Goal: Task Accomplishment & Management: Manage account settings

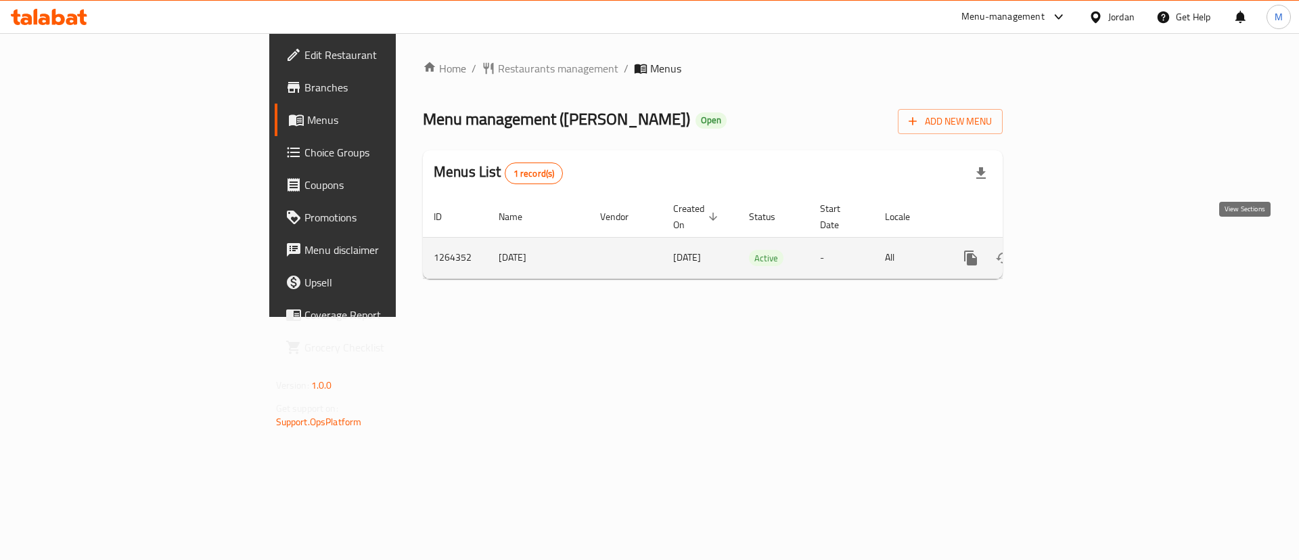
click at [1085, 258] on link "enhanced table" at bounding box center [1068, 258] width 32 height 32
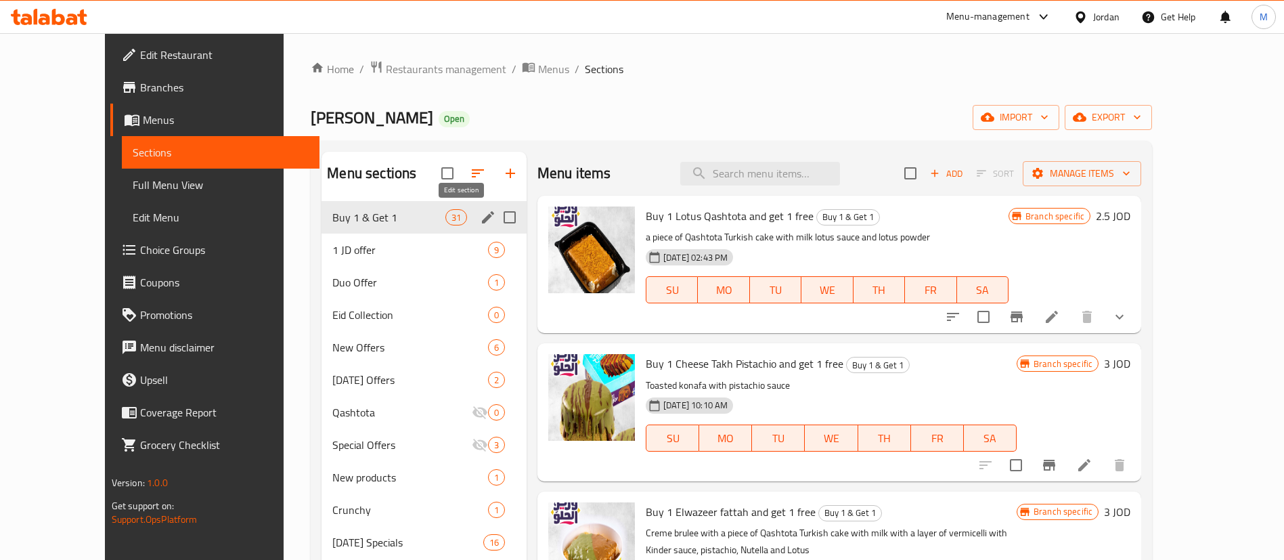
click at [480, 221] on icon "edit" at bounding box center [488, 217] width 16 height 16
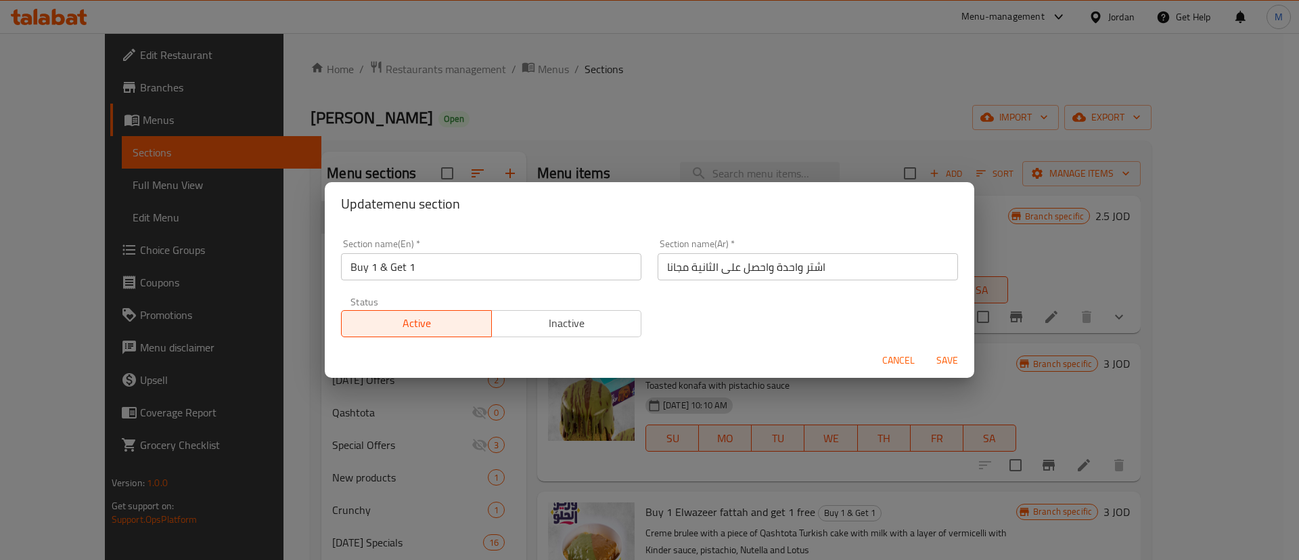
click at [516, 327] on span "Inactive" at bounding box center [566, 323] width 139 height 20
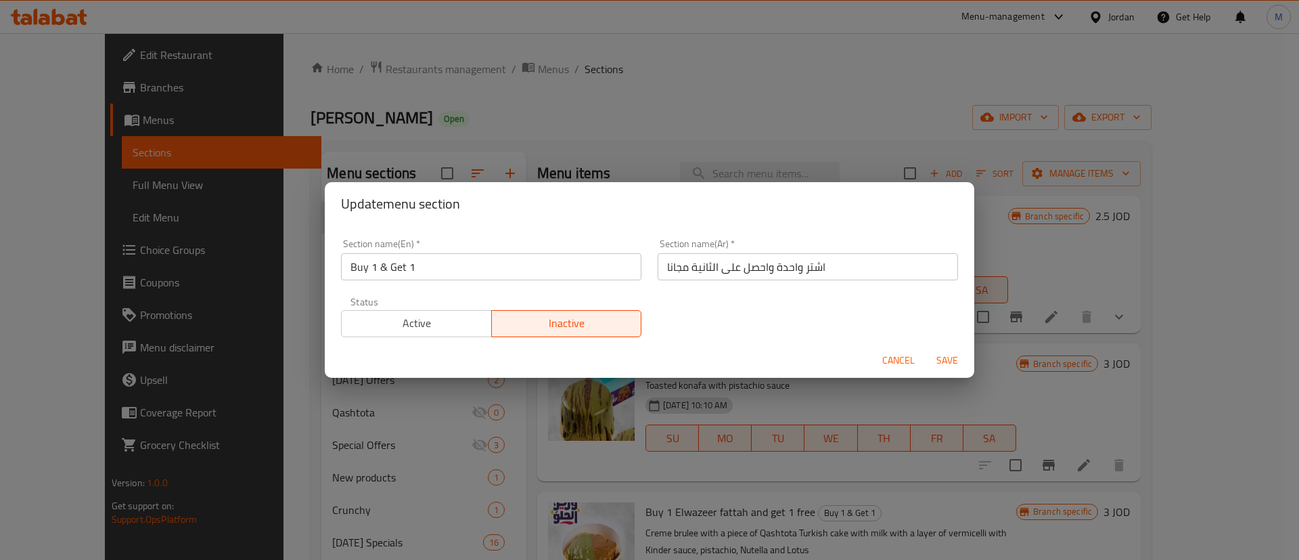
click at [947, 354] on span "Save" at bounding box center [947, 360] width 32 height 17
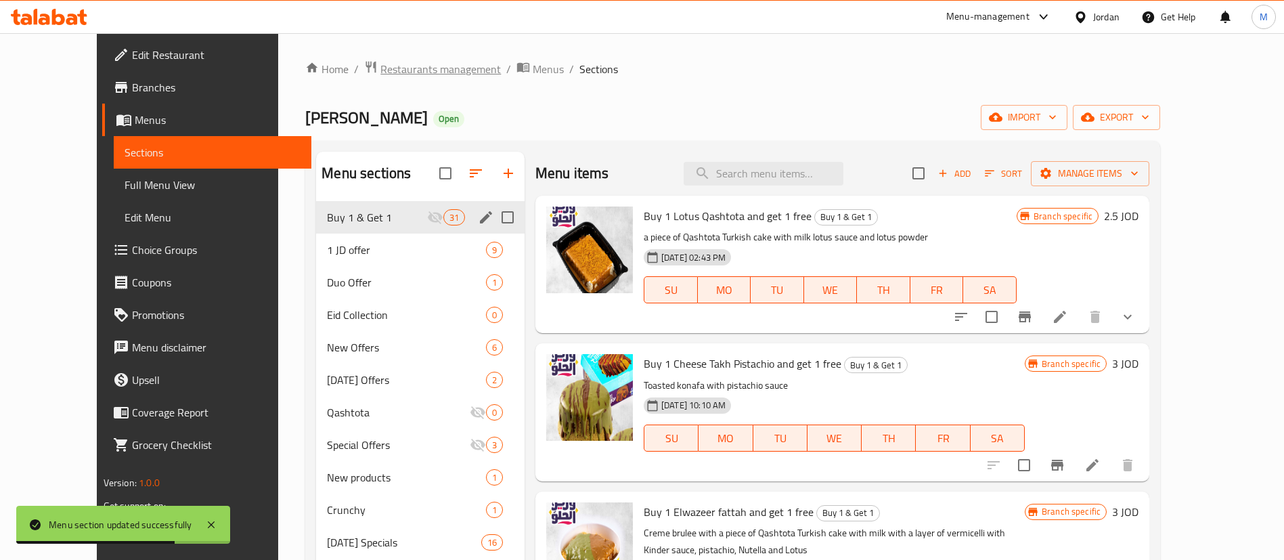
click at [380, 69] on span "Restaurants management" at bounding box center [440, 69] width 120 height 16
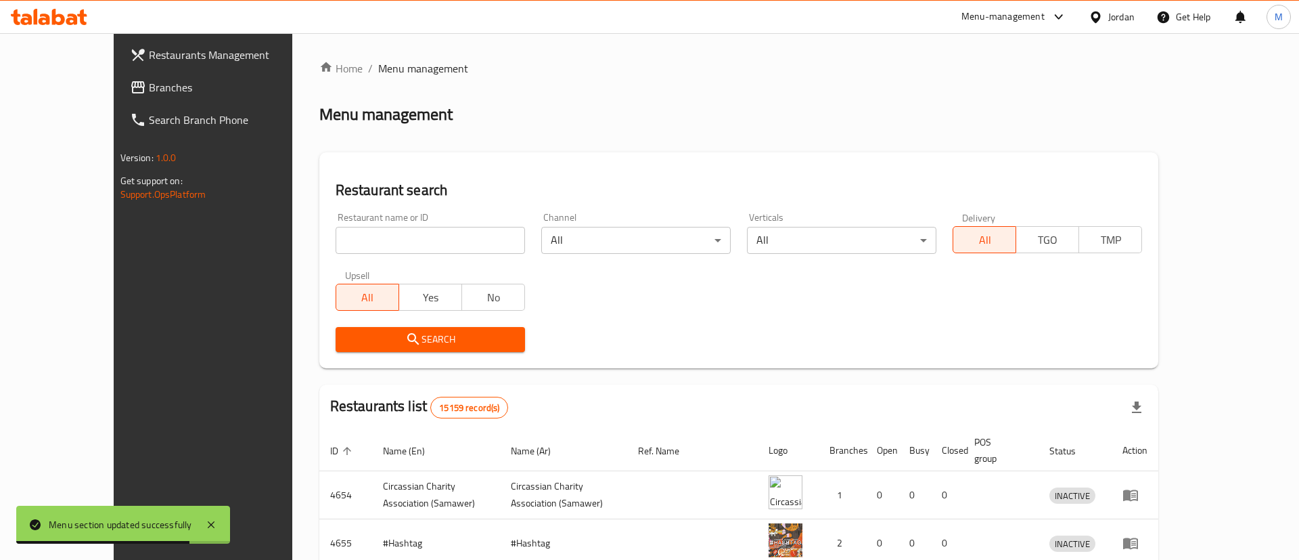
click at [95, 47] on div at bounding box center [649, 280] width 1299 height 560
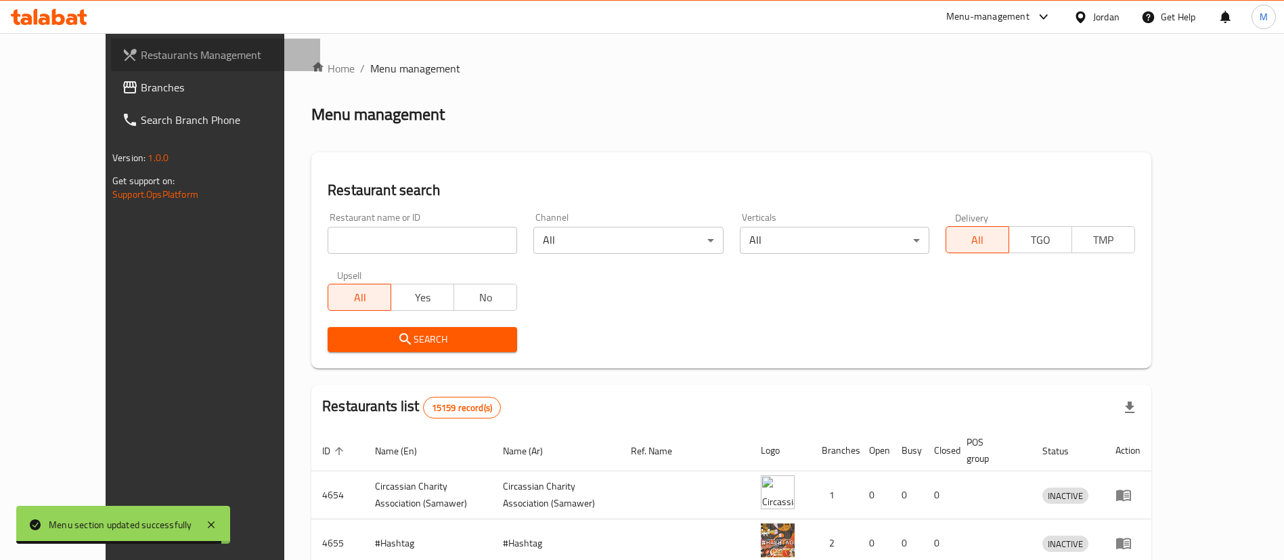
click at [141, 47] on span "Restaurants Management" at bounding box center [225, 55] width 169 height 16
